Goal: Task Accomplishment & Management: Use online tool/utility

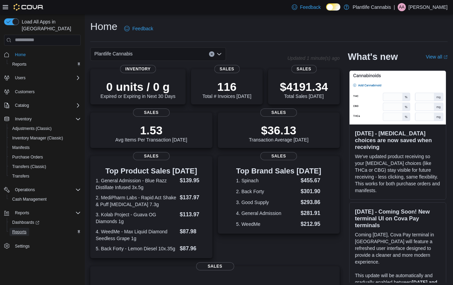
click at [25, 229] on span "Reports" at bounding box center [19, 231] width 14 height 5
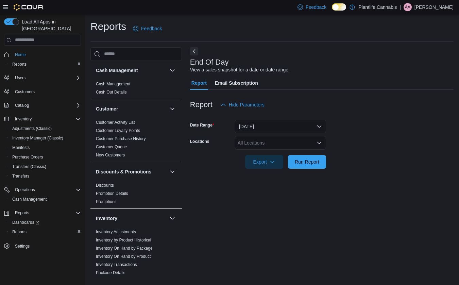
click at [266, 143] on div "All Locations" at bounding box center [280, 143] width 91 height 14
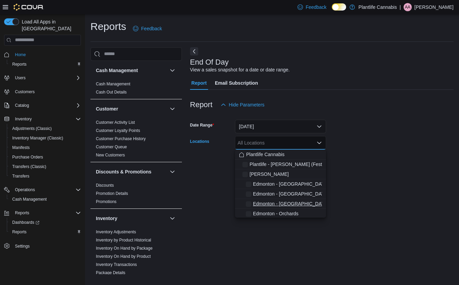
click at [275, 205] on span "Edmonton - [GEOGRAPHIC_DATA]" at bounding box center [290, 203] width 75 height 7
click at [380, 180] on div "End Of Day View a sales snapshot for a date or date range. Report Email Subscri…" at bounding box center [321, 160] width 263 height 227
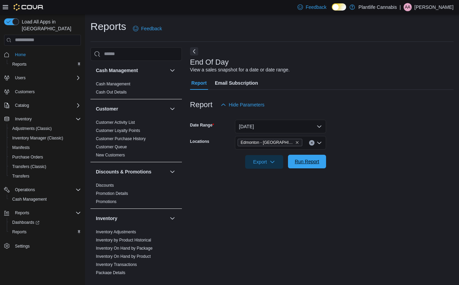
click at [305, 160] on span "Run Report" at bounding box center [306, 161] width 24 height 7
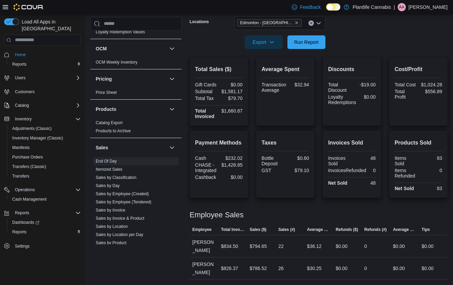
scroll to position [290, 0]
click at [128, 201] on link "Sales by Employee (Tendered)" at bounding box center [124, 201] width 56 height 5
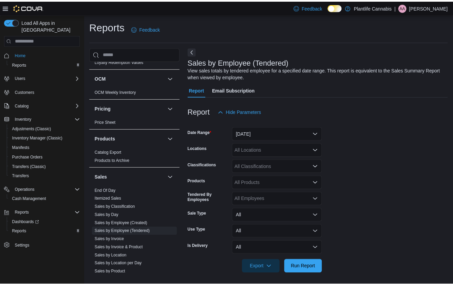
scroll to position [2, 0]
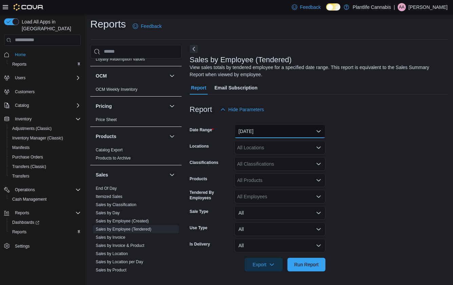
click at [260, 134] on button "[DATE]" at bounding box center [280, 131] width 91 height 14
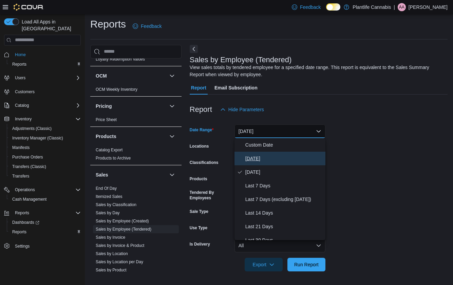
click at [253, 161] on span "[DATE]" at bounding box center [284, 158] width 77 height 8
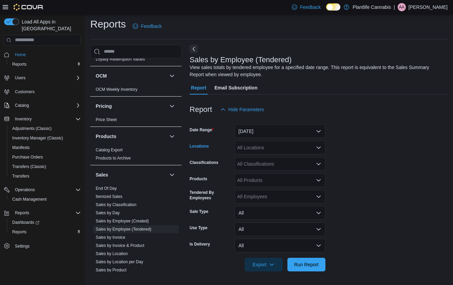
click at [263, 147] on div "All Locations" at bounding box center [280, 148] width 91 height 14
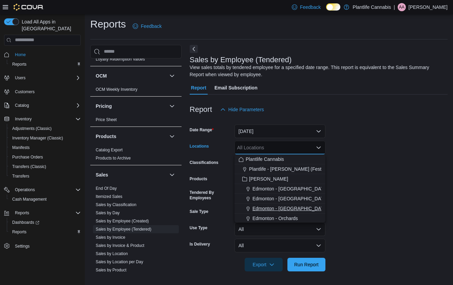
click at [270, 205] on span "Edmonton - [GEOGRAPHIC_DATA]" at bounding box center [290, 208] width 75 height 7
click at [385, 189] on form "Date Range [DATE] Locations [GEOGRAPHIC_DATA] - [GEOGRAPHIC_DATA] Combo box. Se…" at bounding box center [319, 193] width 258 height 155
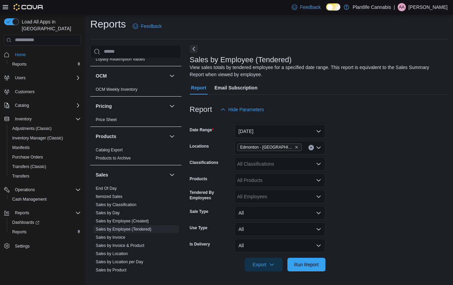
click at [285, 164] on div "All Classifications" at bounding box center [280, 164] width 91 height 14
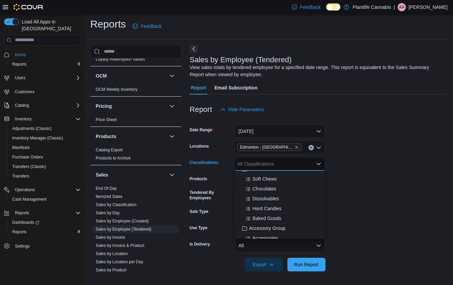
scroll to position [98, 0]
click at [274, 176] on span "Accessory Group" at bounding box center [267, 175] width 36 height 7
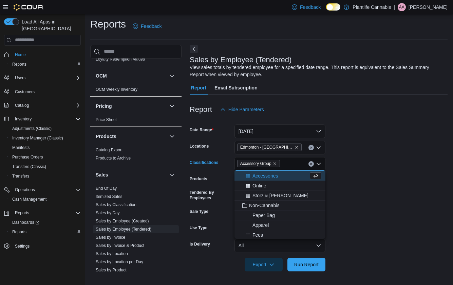
click at [383, 207] on form "Date Range [DATE] Locations [GEOGRAPHIC_DATA] - [GEOGRAPHIC_DATA] Classificatio…" at bounding box center [319, 193] width 258 height 155
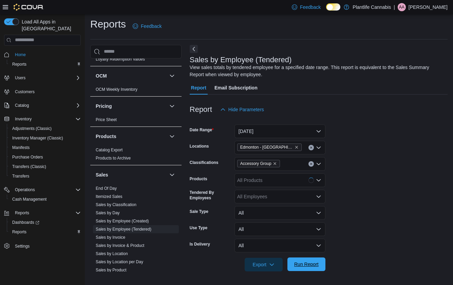
click at [305, 265] on span "Run Report" at bounding box center [306, 264] width 24 height 7
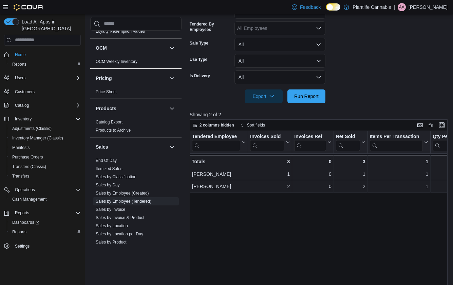
scroll to position [176, 0]
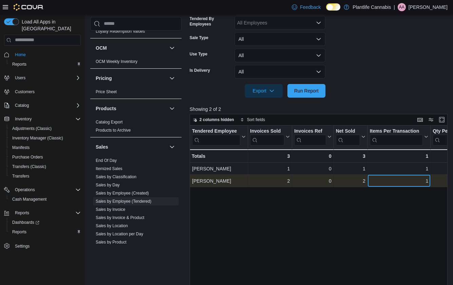
click at [376, 180] on div "1" at bounding box center [399, 181] width 59 height 8
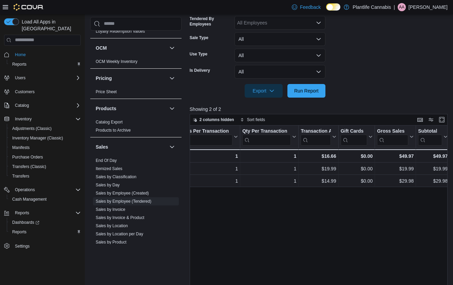
scroll to position [34, 0]
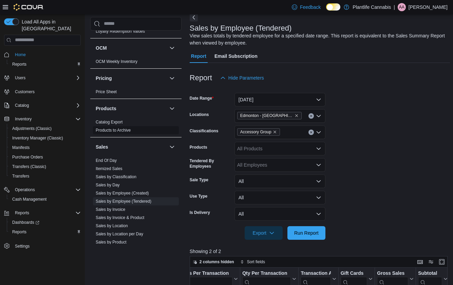
click at [105, 161] on link "End Of Day" at bounding box center [106, 160] width 21 height 5
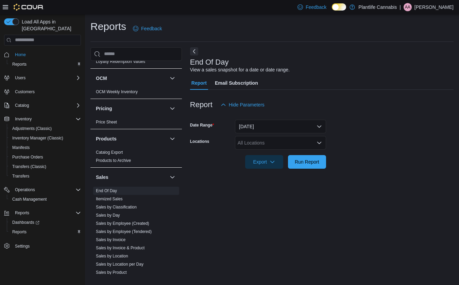
click at [276, 140] on div "All Locations" at bounding box center [280, 143] width 91 height 14
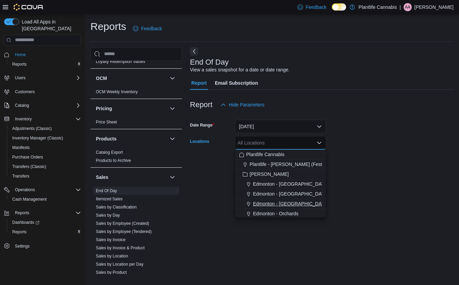
click at [288, 201] on span "Edmonton - [GEOGRAPHIC_DATA]" at bounding box center [290, 203] width 75 height 7
drag, startPoint x: 382, startPoint y: 193, endPoint x: 334, endPoint y: 176, distance: 51.0
click at [382, 193] on div "End Of Day View a sales snapshot for a date or date range. Report Email Subscri…" at bounding box center [321, 160] width 263 height 227
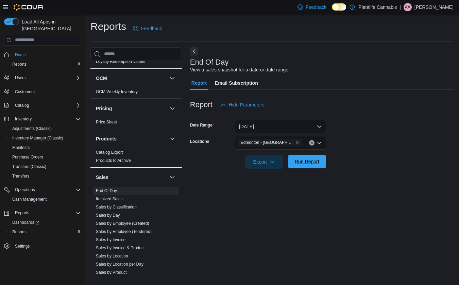
click at [305, 156] on span "Run Report" at bounding box center [307, 162] width 30 height 14
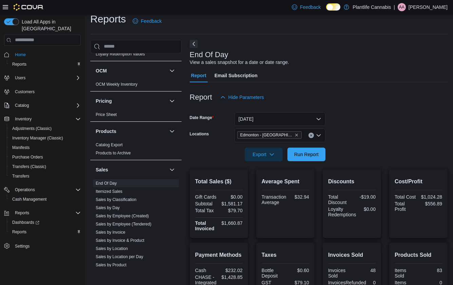
scroll to position [120, 0]
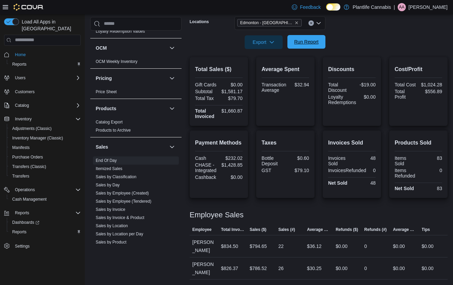
click at [308, 42] on span "Run Report" at bounding box center [306, 41] width 24 height 7
click at [126, 200] on link "Sales by Employee (Tendered)" at bounding box center [124, 201] width 56 height 5
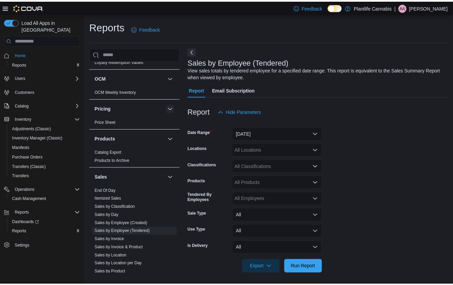
scroll to position [2, 0]
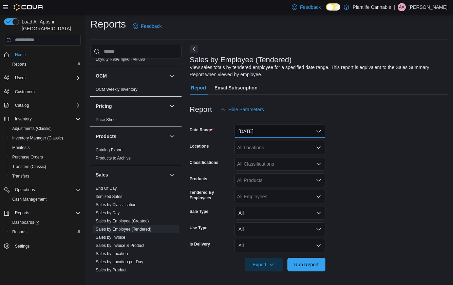
click at [264, 133] on button "[DATE]" at bounding box center [280, 131] width 91 height 14
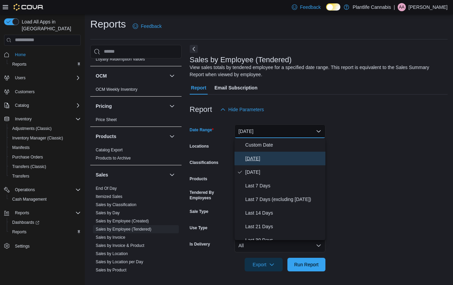
click at [258, 158] on span "[DATE]" at bounding box center [284, 158] width 77 height 8
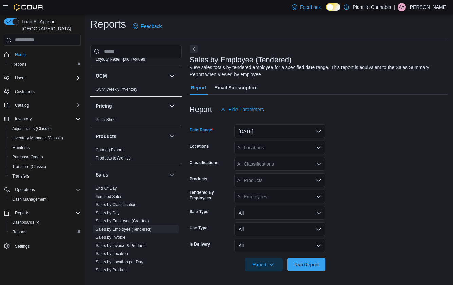
click at [263, 151] on div "All Locations" at bounding box center [280, 148] width 91 height 14
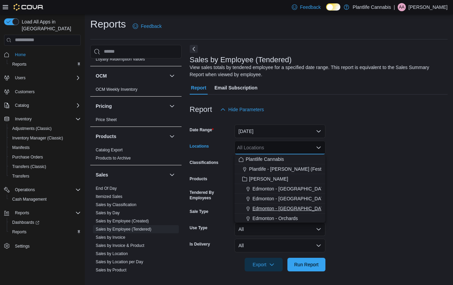
click at [274, 206] on span "Edmonton - [GEOGRAPHIC_DATA]" at bounding box center [290, 208] width 75 height 7
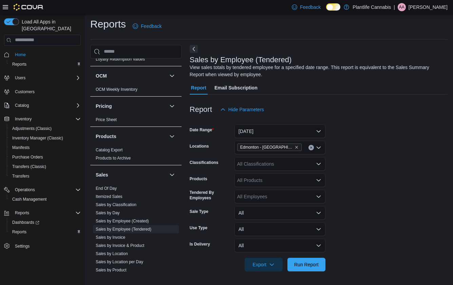
drag, startPoint x: 393, startPoint y: 198, endPoint x: 389, endPoint y: 196, distance: 4.3
click at [393, 198] on form "Date Range [DATE] Locations [GEOGRAPHIC_DATA] - Jagare Ridge Classifications Al…" at bounding box center [319, 193] width 258 height 155
click at [285, 164] on div "All Classifications" at bounding box center [280, 164] width 91 height 14
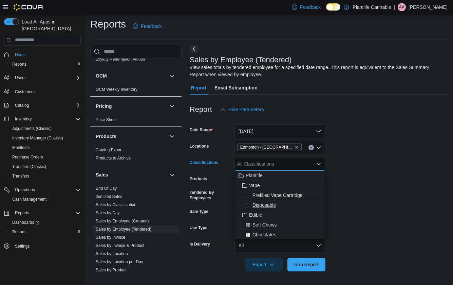
scroll to position [59, 0]
click at [261, 213] on span "Accessory Group" at bounding box center [267, 214] width 36 height 7
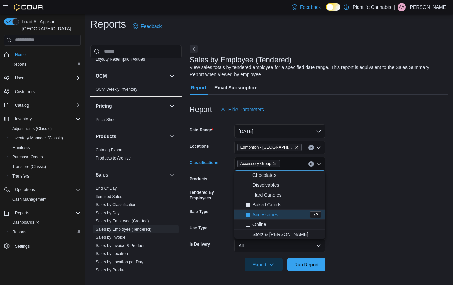
click at [406, 211] on form "Date Range [DATE] Locations [GEOGRAPHIC_DATA] - [GEOGRAPHIC_DATA] Classificatio…" at bounding box center [319, 193] width 258 height 155
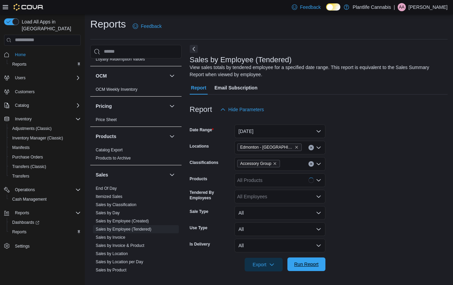
click at [313, 262] on span "Run Report" at bounding box center [306, 264] width 24 height 7
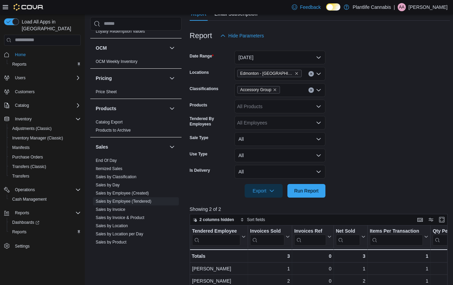
scroll to position [121, 0]
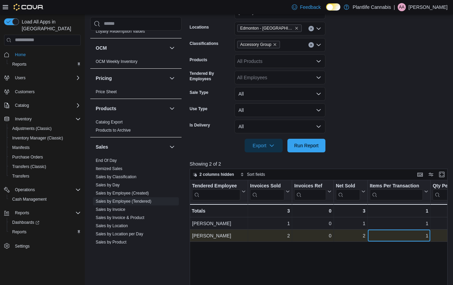
click at [398, 238] on div "1" at bounding box center [399, 235] width 59 height 8
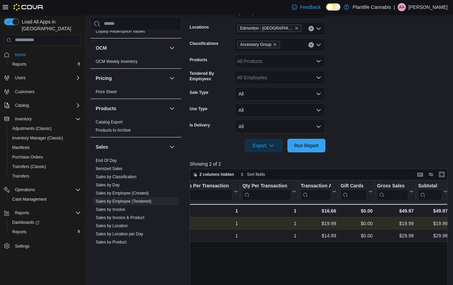
scroll to position [0, 225]
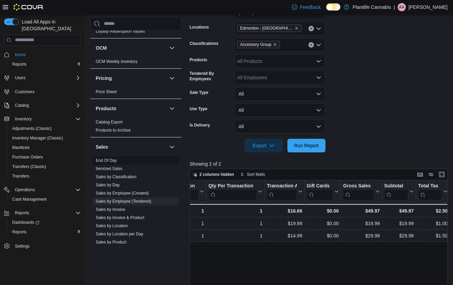
click at [106, 161] on link "End Of Day" at bounding box center [106, 160] width 21 height 5
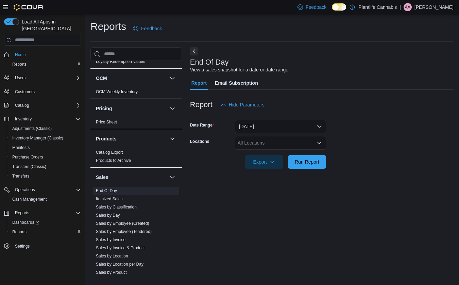
click at [271, 143] on div "All Locations" at bounding box center [280, 143] width 91 height 14
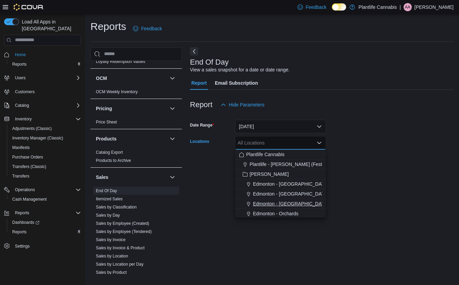
click at [290, 202] on span "Edmonton - [GEOGRAPHIC_DATA]" at bounding box center [290, 203] width 75 height 7
click at [370, 176] on div at bounding box center [321, 172] width 263 height 8
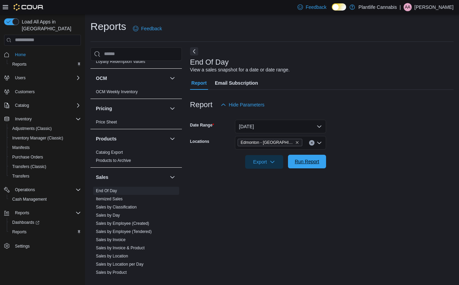
click at [317, 164] on span "Run Report" at bounding box center [306, 161] width 24 height 7
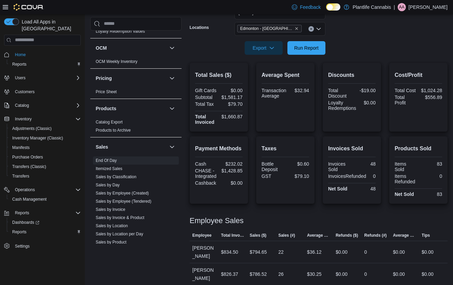
scroll to position [118, 0]
